Goal: Task Accomplishment & Management: Complete application form

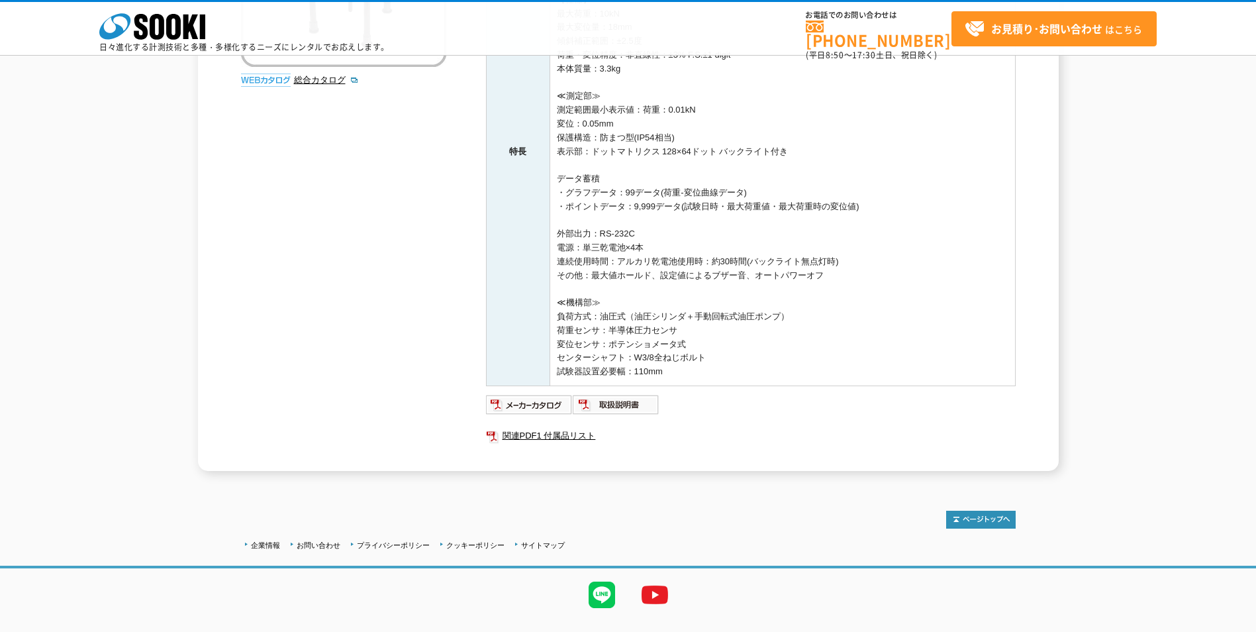
scroll to position [351, 0]
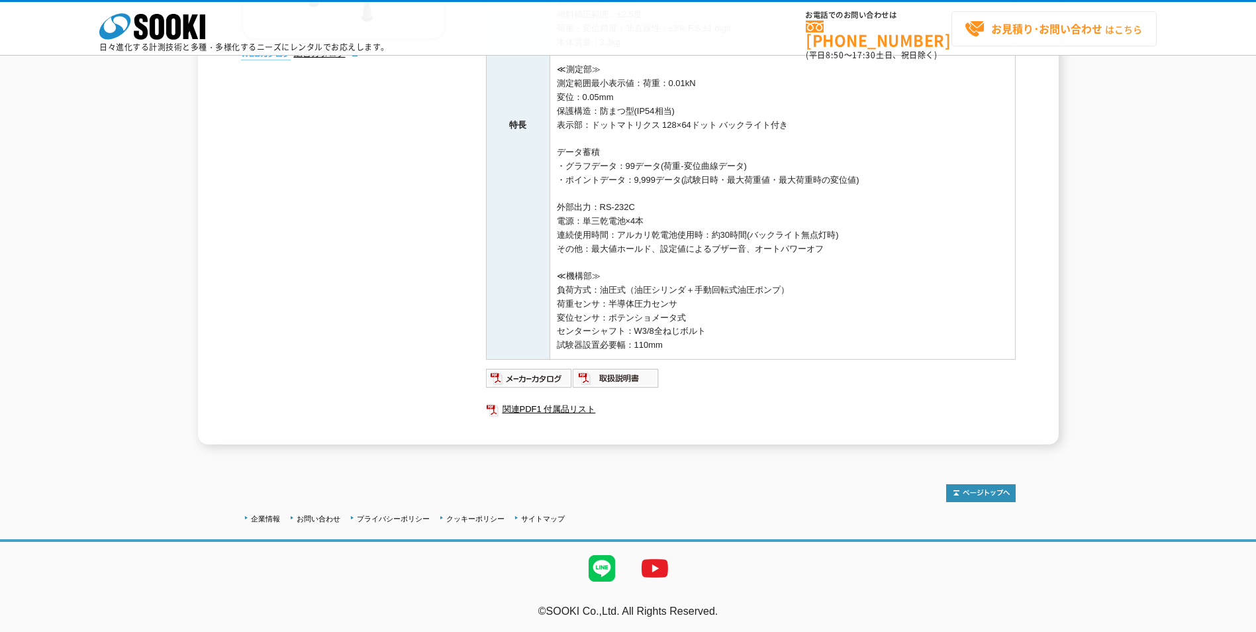
click at [1070, 21] on strong "お見積り･お問い合わせ" at bounding box center [1046, 29] width 111 height 16
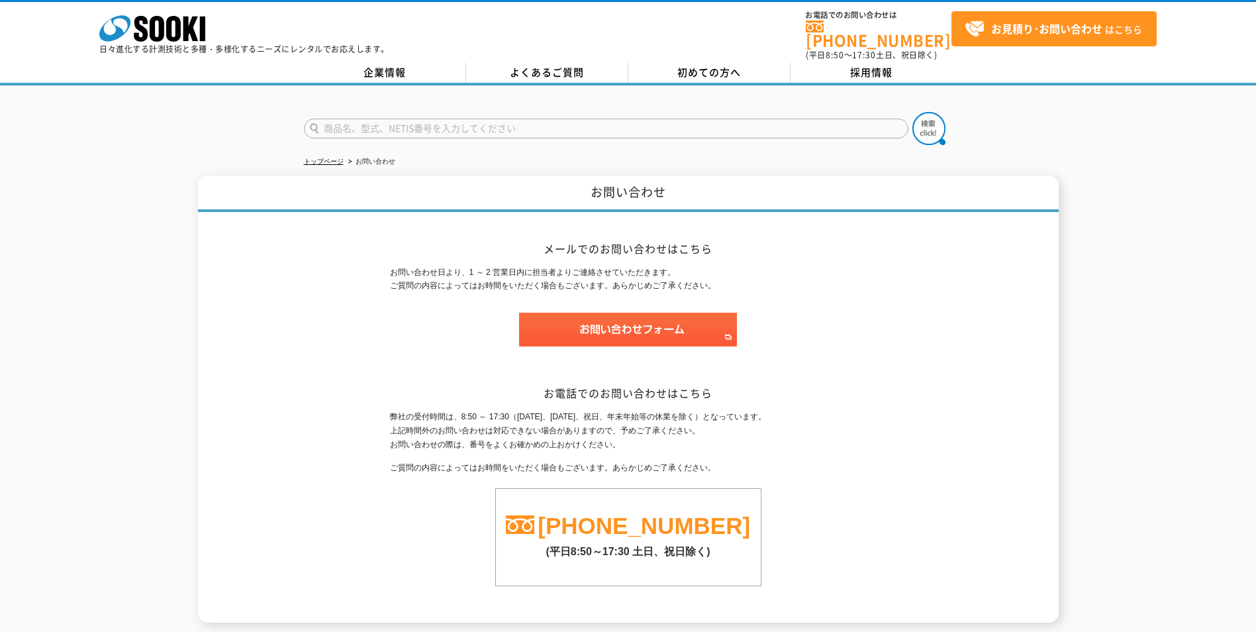
click at [605, 354] on div "メールでのお問い合わせはこちら お問い合わせ日より、1 ～ 2 営業日内に担当者よりご連絡させていただきます。 ご質問の内容によってはお時間をいただく場合もご…" at bounding box center [628, 417] width 477 height 411
click at [630, 318] on img at bounding box center [628, 330] width 218 height 34
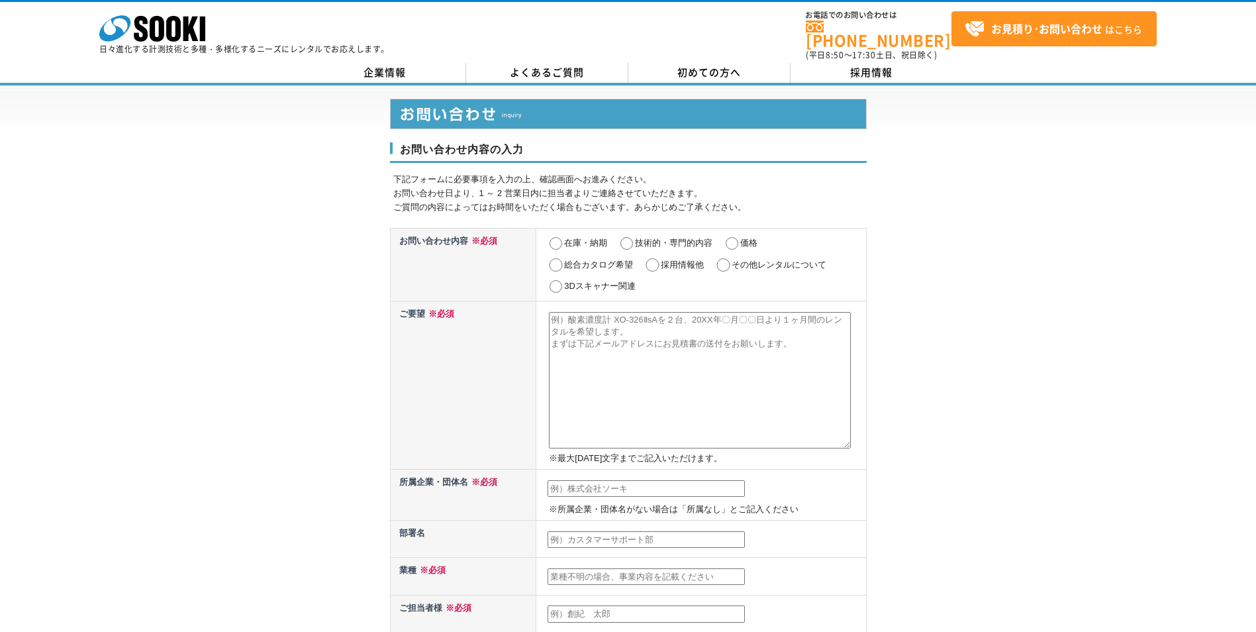
click at [748, 238] on label "価格" at bounding box center [748, 243] width 17 height 10
click at [740, 237] on input "価格" at bounding box center [732, 243] width 17 height 13
radio input "true"
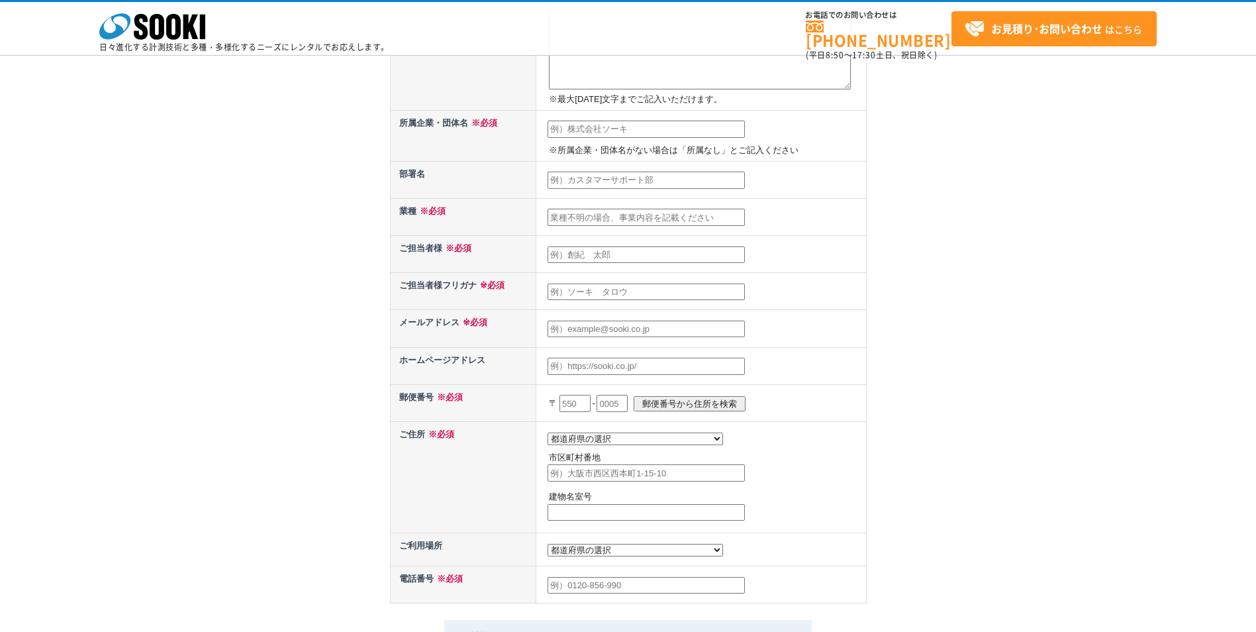
scroll to position [331, 0]
